Goal: Task Accomplishment & Management: Manage account settings

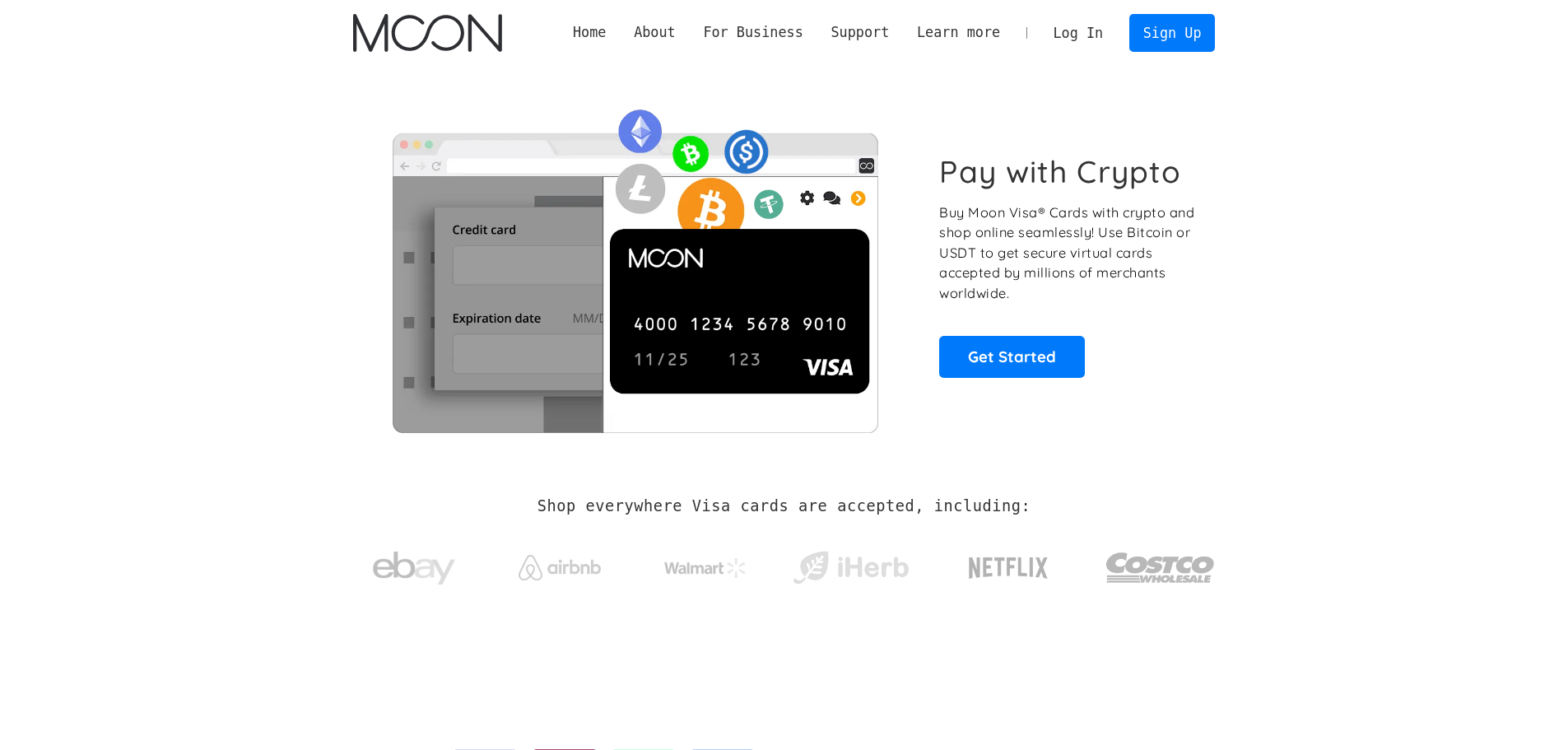
click at [1081, 33] on link "Log In" at bounding box center [1078, 33] width 77 height 37
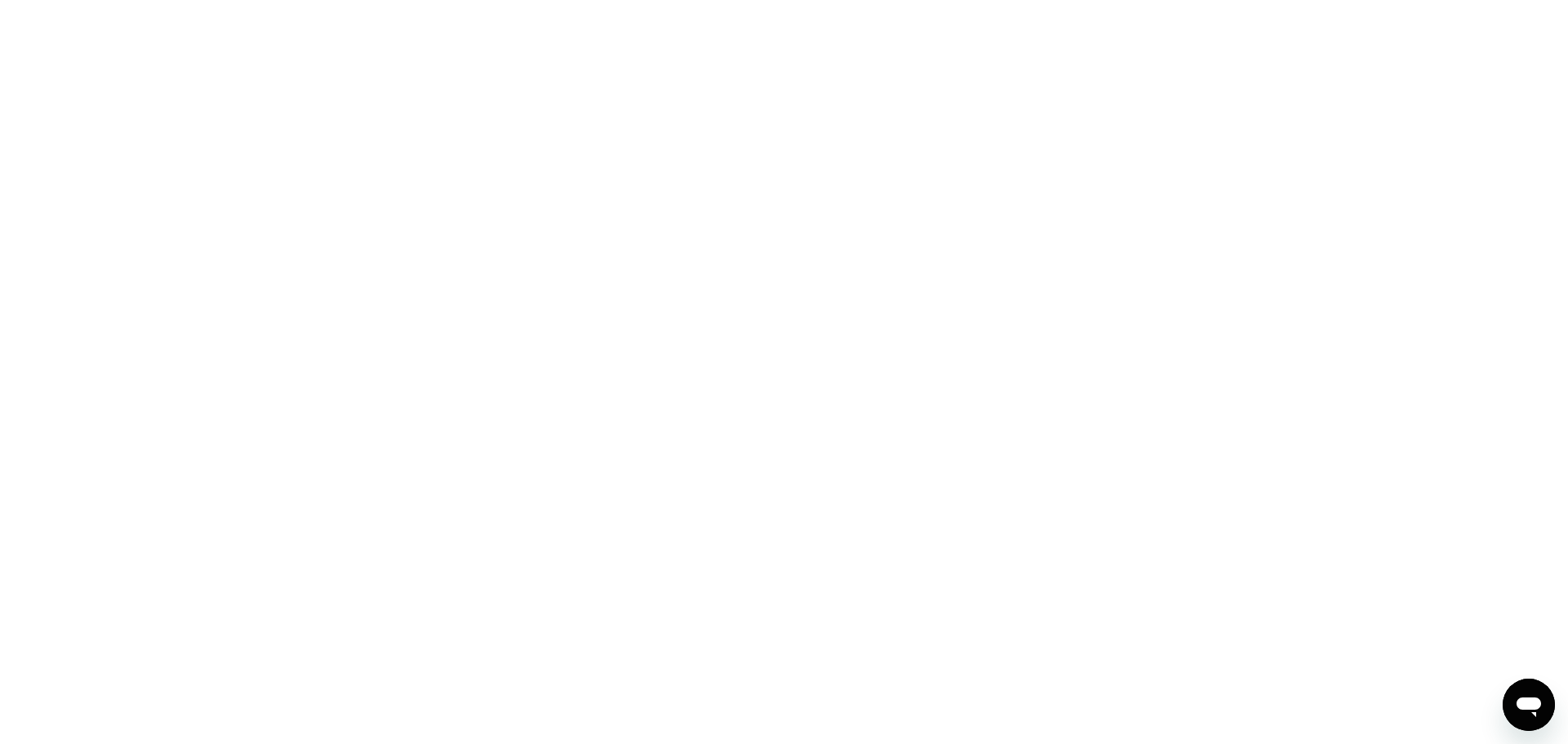
drag, startPoint x: 1389, startPoint y: 320, endPoint x: 1370, endPoint y: 313, distance: 20.2
click at [1389, 319] on div at bounding box center [784, 372] width 1568 height 744
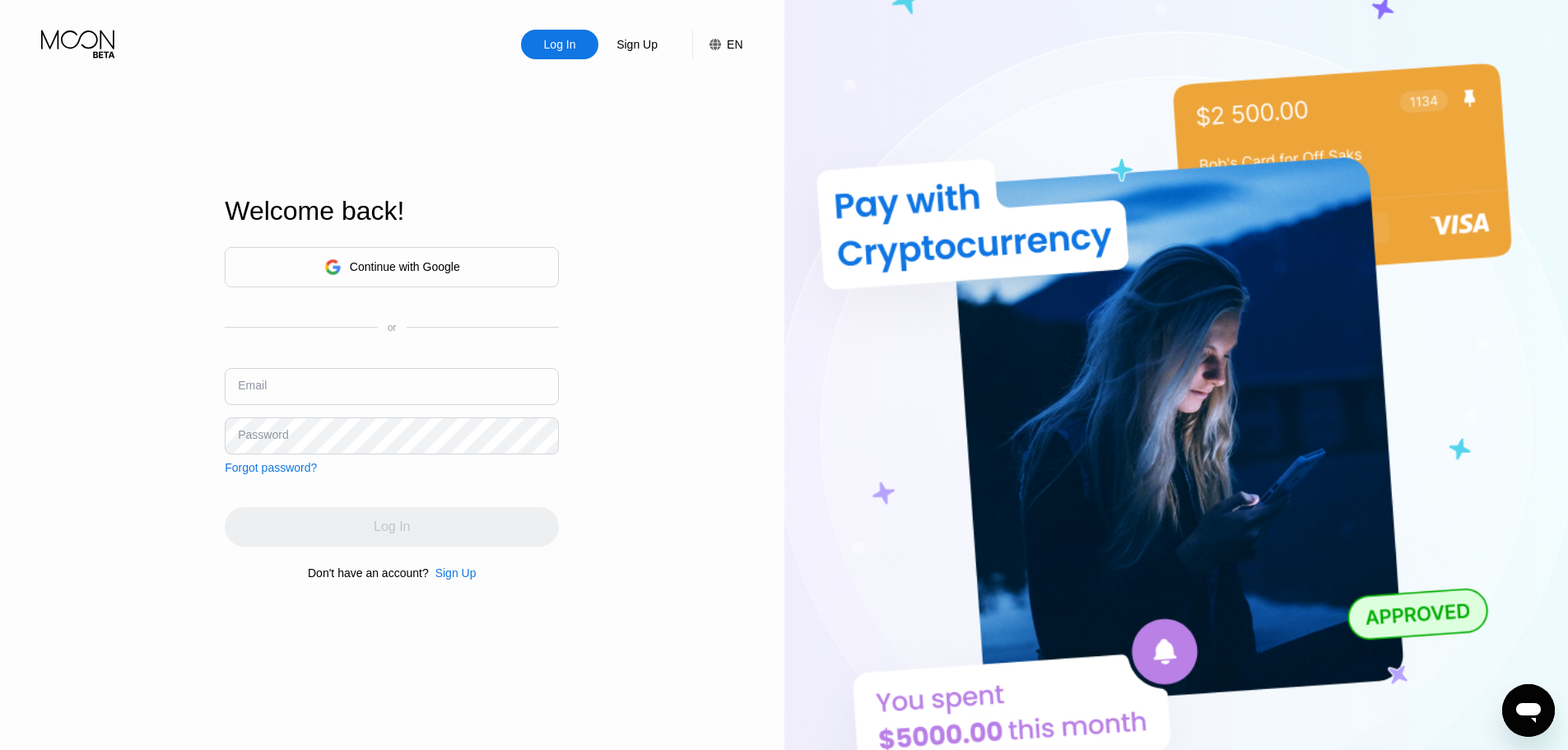
click at [482, 266] on div "Continue with Google" at bounding box center [392, 267] width 334 height 41
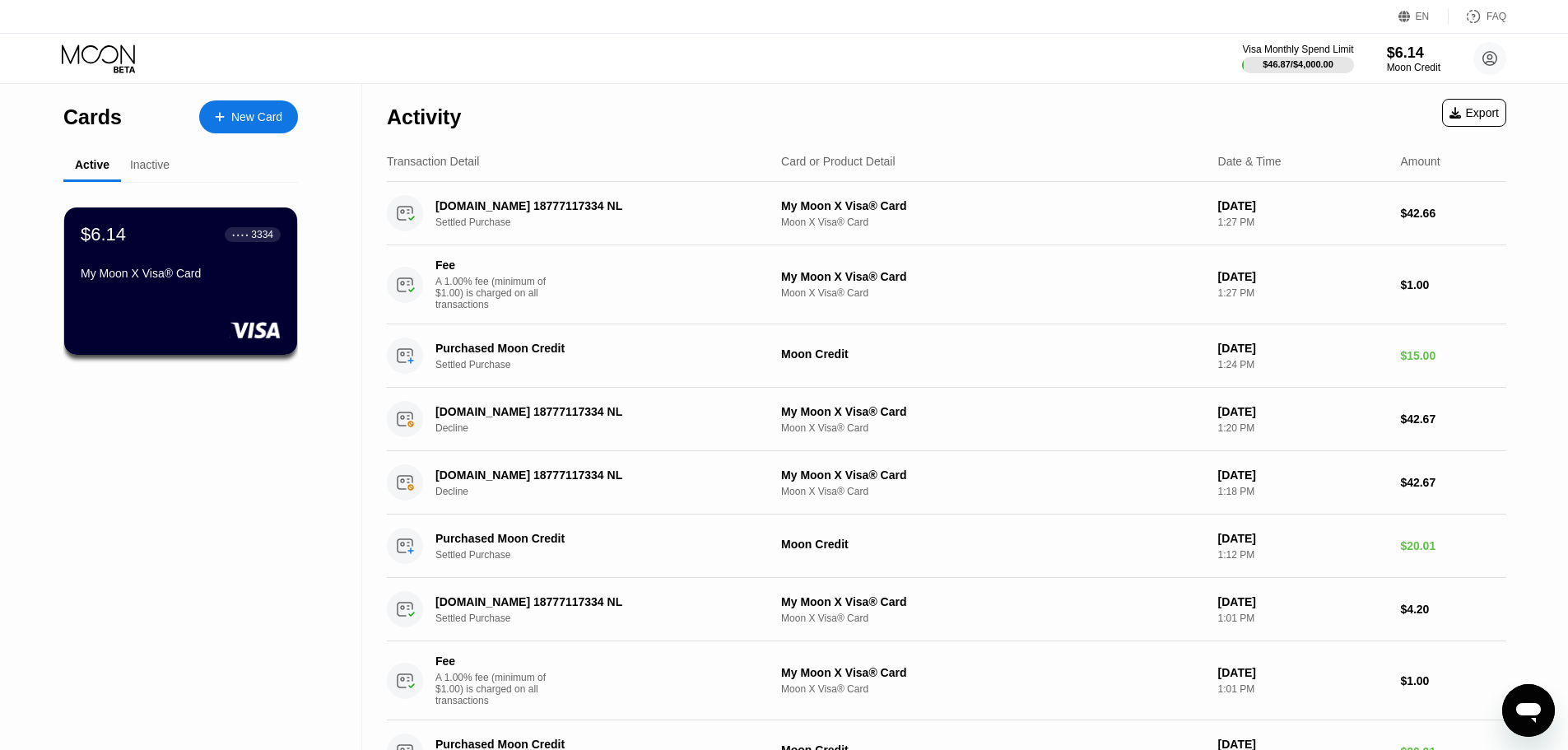
click at [793, 114] on div "Activity Export" at bounding box center [946, 112] width 1119 height 57
